Goal: Task Accomplishment & Management: Use online tool/utility

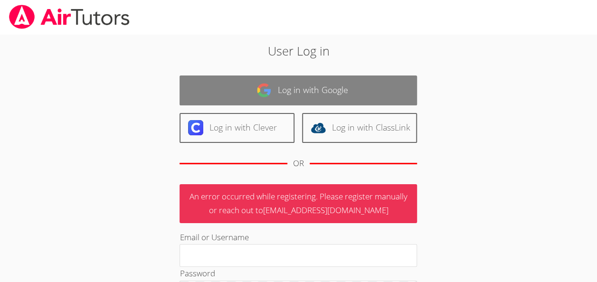
click at [268, 85] on img at bounding box center [263, 90] width 15 height 15
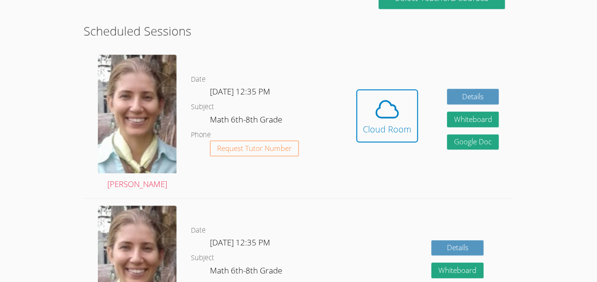
scroll to position [228, 0]
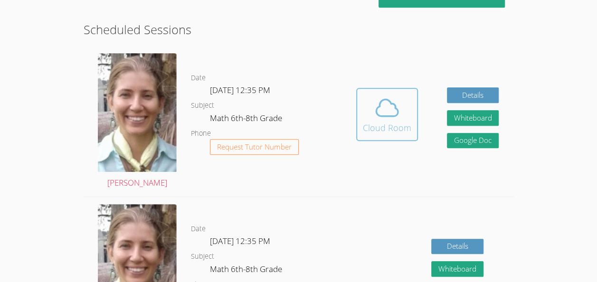
click at [390, 117] on icon at bounding box center [387, 108] width 27 height 27
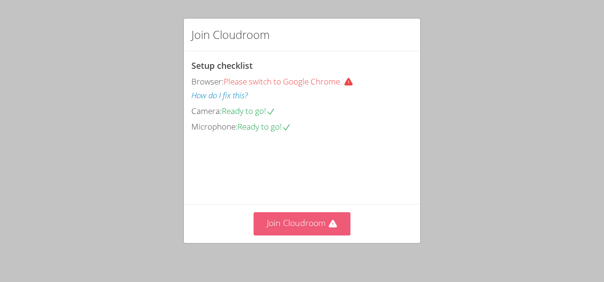
click at [324, 226] on button "Join Cloudroom" at bounding box center [302, 223] width 97 height 23
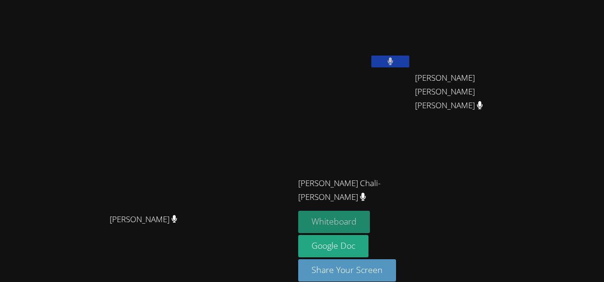
click at [370, 220] on button "Whiteboard" at bounding box center [334, 222] width 72 height 22
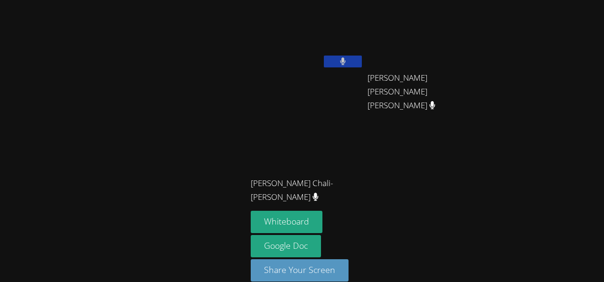
click at [532, 210] on div "Shirly Carrasco-Lopez Rafael Ramos Gomes Aguiar Rafael Ramos Gomes Aguiar Jose …" at bounding box center [302, 141] width 604 height 282
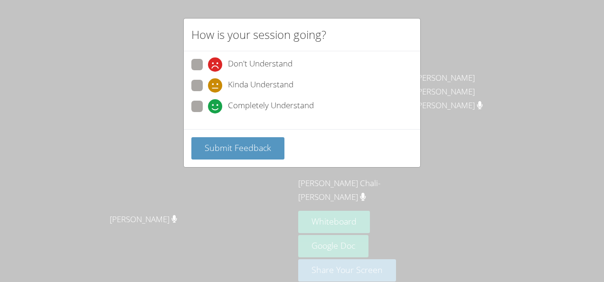
click at [194, 112] on label "Completely Understand" at bounding box center [252, 107] width 123 height 13
click at [208, 109] on input "Completely Understand" at bounding box center [212, 105] width 8 height 8
radio input "true"
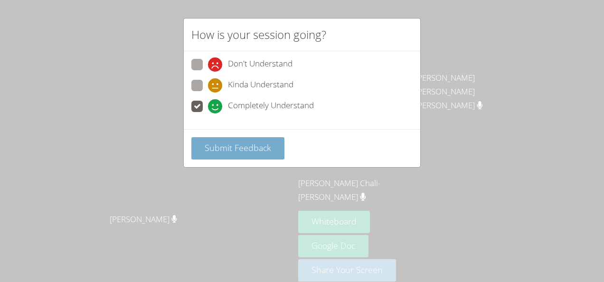
click at [218, 138] on button "Submit Feedback" at bounding box center [237, 148] width 93 height 22
